Goal: Information Seeking & Learning: Stay updated

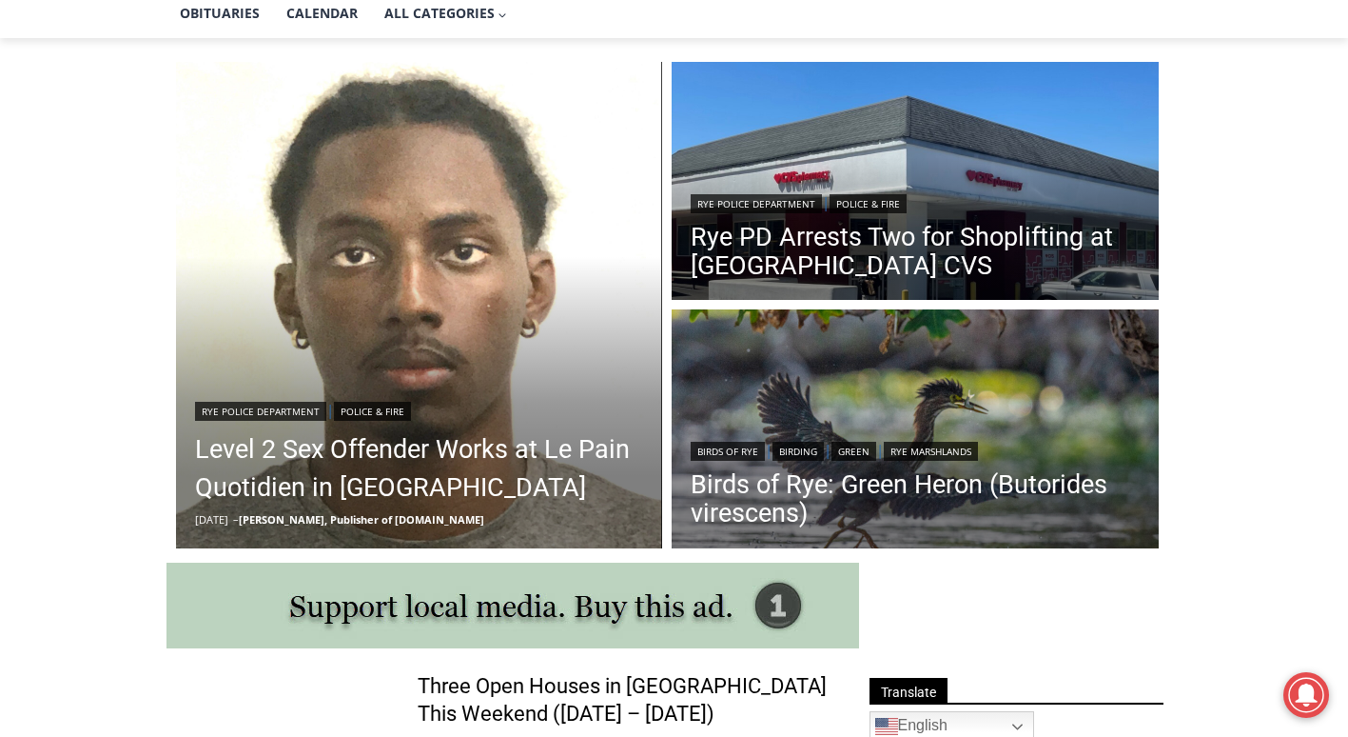
scroll to position [466, 0]
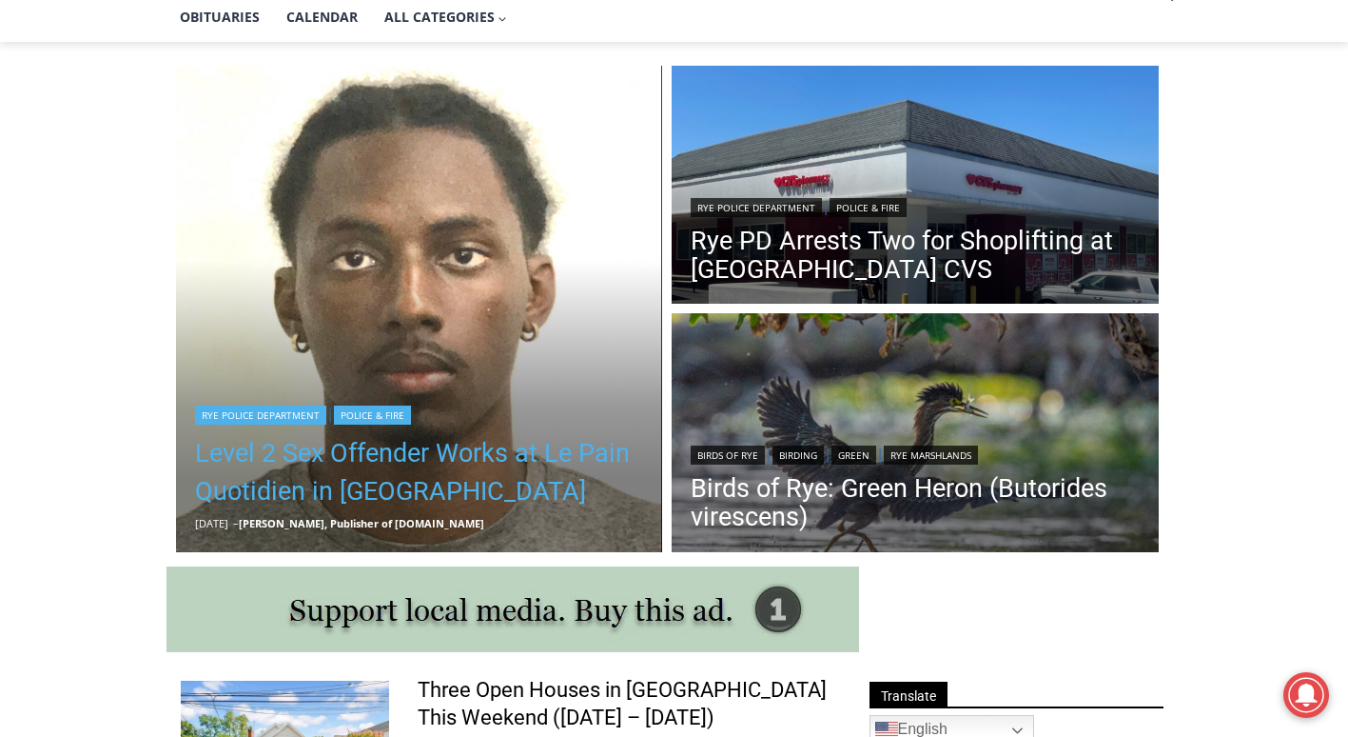
click at [328, 491] on link "Level 2 Sex Offender Works at Le Pain Quotidien in [GEOGRAPHIC_DATA]" at bounding box center [419, 472] width 449 height 76
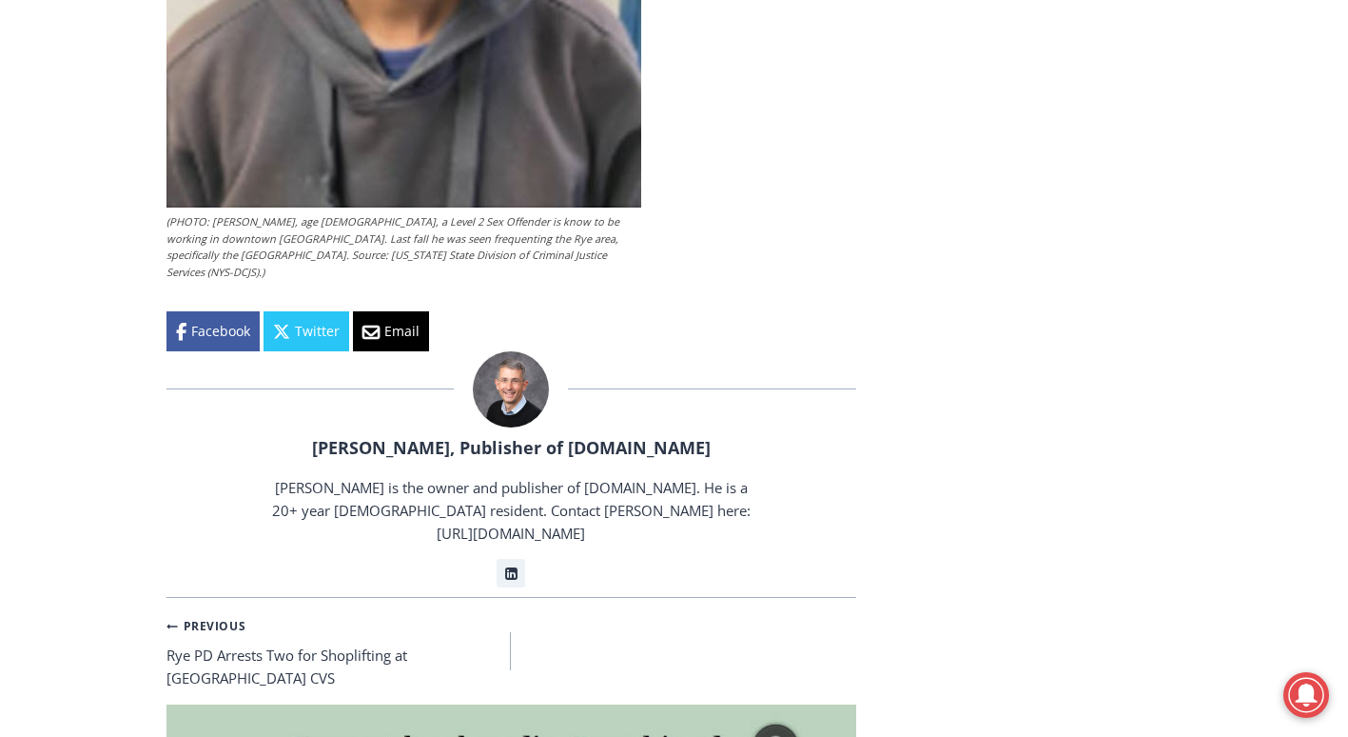
scroll to position [4181, 0]
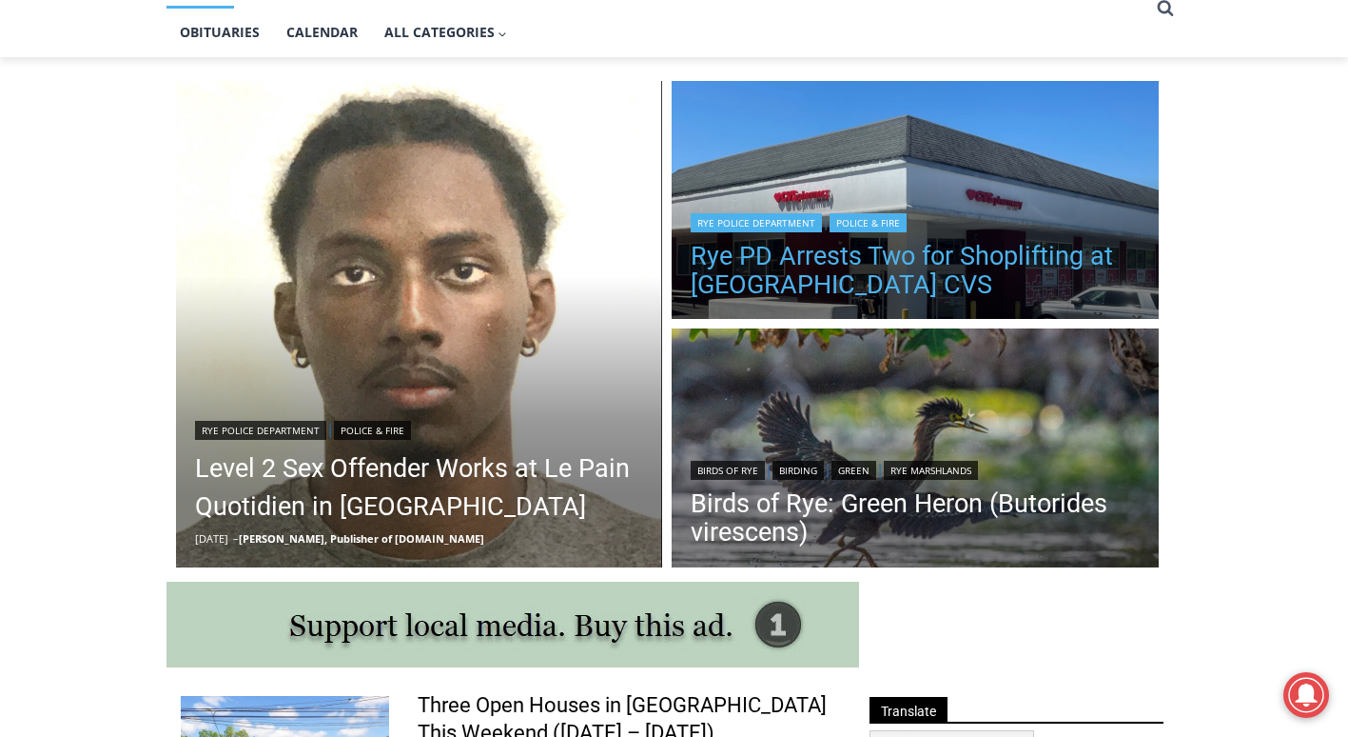
click at [932, 269] on link "Rye PD Arrests Two for Shoplifting at [GEOGRAPHIC_DATA] CVS" at bounding box center [915, 270] width 449 height 57
